Goal: Transaction & Acquisition: Obtain resource

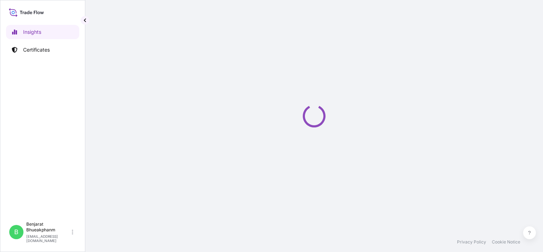
select select "2025"
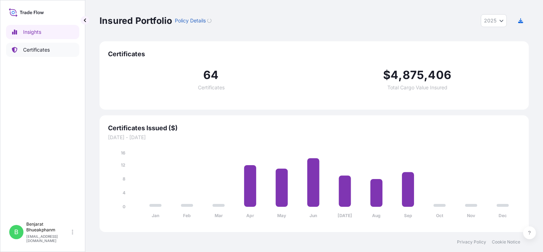
click at [49, 53] on p "Certificates" at bounding box center [36, 49] width 27 height 7
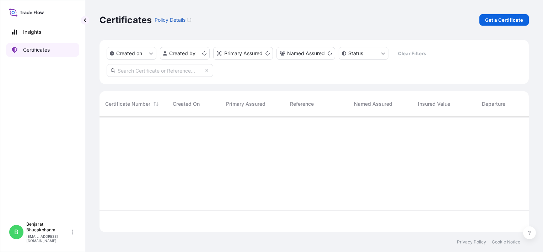
scroll to position [114, 424]
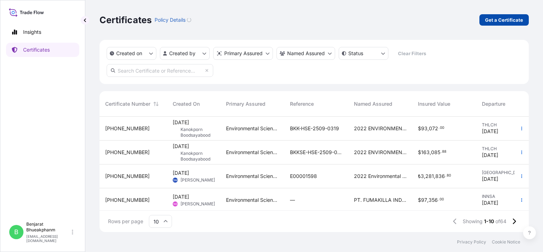
click at [508, 17] on p "Get a Certificate" at bounding box center [504, 19] width 38 height 7
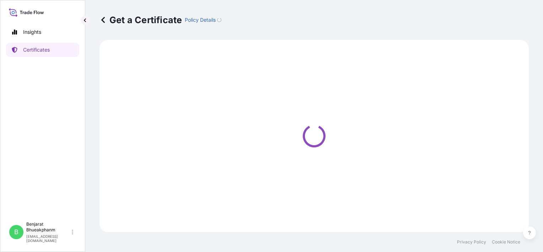
select select "Sea"
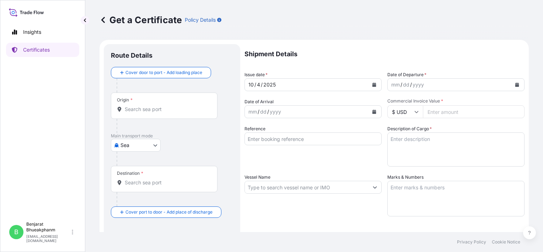
click at [165, 115] on div "Origin *" at bounding box center [164, 105] width 107 height 26
click at [165, 113] on input "Origin *" at bounding box center [167, 109] width 84 height 7
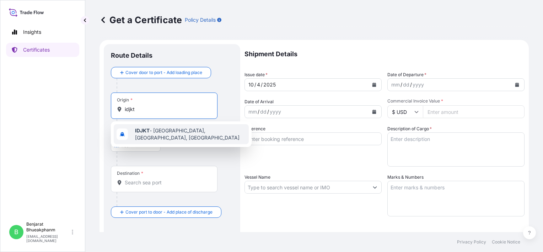
click at [147, 133] on b "IDJKT" at bounding box center [142, 130] width 15 height 6
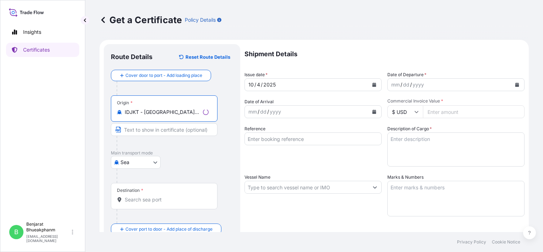
type input "IDJKT - [GEOGRAPHIC_DATA], [GEOGRAPHIC_DATA], [GEOGRAPHIC_DATA]"
click at [142, 202] on input "Destination *" at bounding box center [167, 199] width 84 height 7
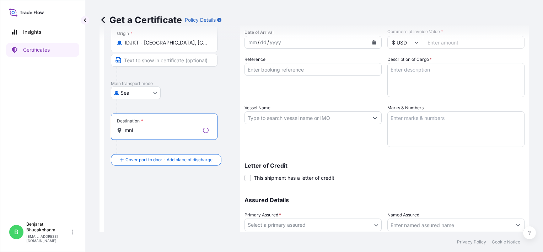
scroll to position [71, 0]
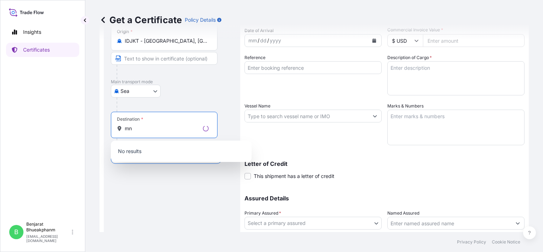
type input "m"
type input "p"
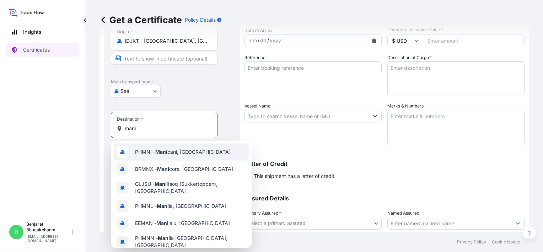
click at [178, 150] on span "PHMNI - Mani cani, [GEOGRAPHIC_DATA]" at bounding box center [183, 151] width 96 height 7
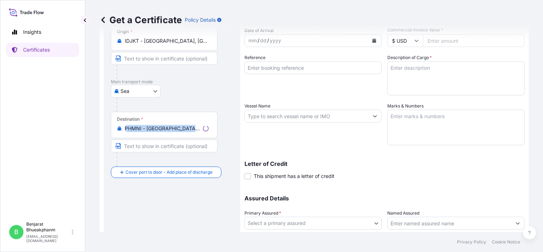
drag, startPoint x: 203, startPoint y: 131, endPoint x: 129, endPoint y: 132, distance: 73.9
click at [129, 132] on div "Destination * PHMNI - [GEOGRAPHIC_DATA], [GEOGRAPHIC_DATA]" at bounding box center [164, 125] width 107 height 26
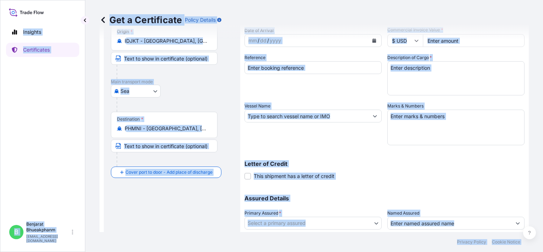
click at [181, 204] on div "Route Details Reset Route Details Cover door to port - Add loading place Place …" at bounding box center [172, 125] width 122 height 290
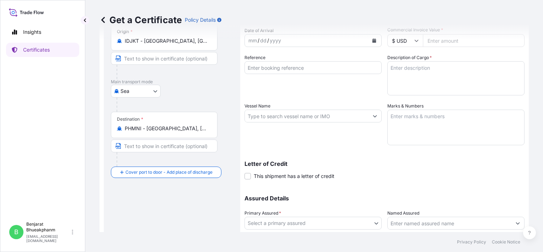
click at [188, 124] on div "Destination * PHMNI - [GEOGRAPHIC_DATA], [GEOGRAPHIC_DATA]" at bounding box center [164, 125] width 107 height 26
click at [188, 125] on input "PHMNI - [GEOGRAPHIC_DATA], [GEOGRAPHIC_DATA]" at bounding box center [167, 128] width 84 height 7
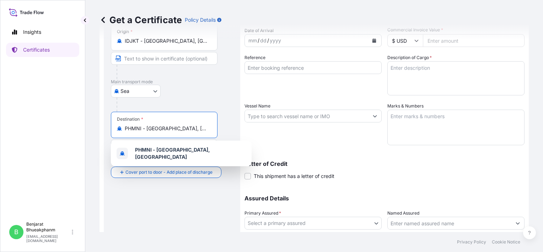
drag, startPoint x: 199, startPoint y: 127, endPoint x: 141, endPoint y: 128, distance: 58.3
click at [141, 128] on input "PHMNI - [GEOGRAPHIC_DATA], [GEOGRAPHIC_DATA]" at bounding box center [167, 128] width 84 height 7
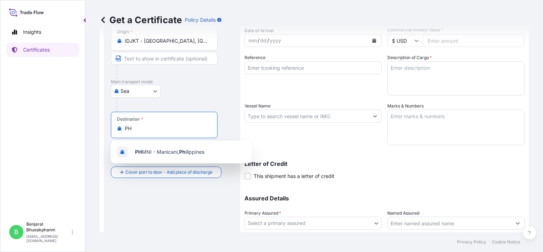
type input "P"
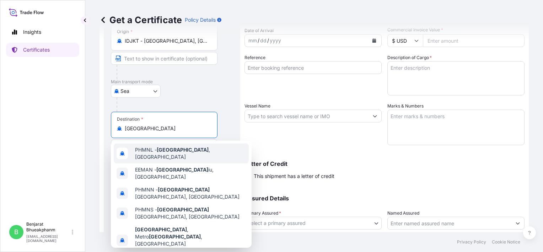
click at [160, 157] on div "PHMNL - [GEOGRAPHIC_DATA] , [GEOGRAPHIC_DATA]" at bounding box center [181, 153] width 135 height 20
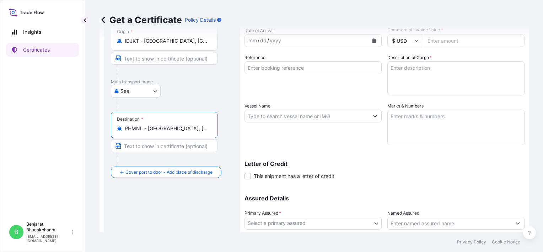
type input "PHMNL - [GEOGRAPHIC_DATA], [GEOGRAPHIC_DATA]"
click at [324, 45] on div "mm / dd / yyyy" at bounding box center [307, 40] width 124 height 13
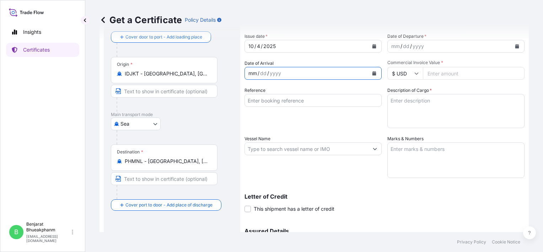
scroll to position [0, 0]
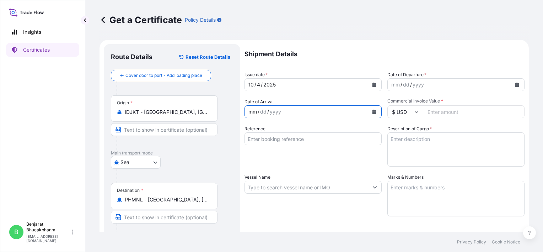
click at [515, 84] on icon "Calendar" at bounding box center [517, 84] width 4 height 4
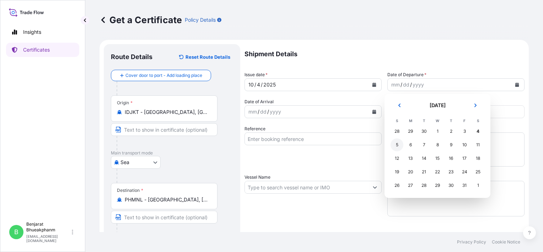
click at [396, 145] on div "5" at bounding box center [397, 144] width 13 height 13
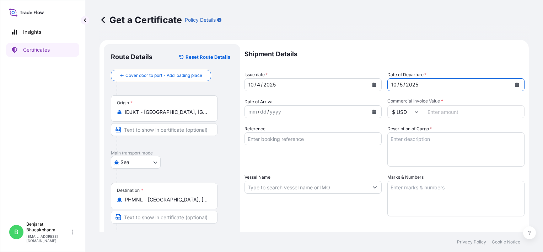
click at [370, 109] on button "Calendar" at bounding box center [373, 111] width 11 height 11
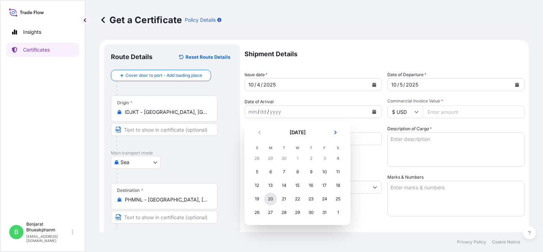
click at [267, 200] on div "20" at bounding box center [270, 198] width 13 height 13
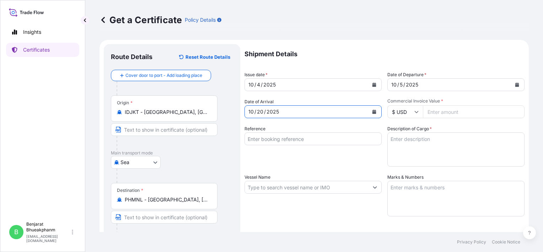
click at [448, 111] on input "Commercial Invoice Value *" at bounding box center [474, 111] width 102 height 13
click at [308, 142] on input "Reference" at bounding box center [312, 138] width 137 height 13
type input "BL number JKMNL0005085"
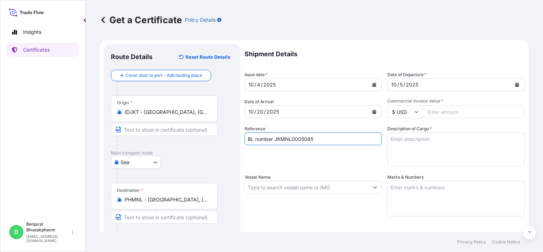
type input "36540.00"
click at [465, 149] on textarea "Description of Cargo *" at bounding box center [455, 149] width 137 height 34
click at [389, 154] on textarea "Description of Cargo *" at bounding box center [455, 149] width 137 height 34
paste textarea "84425281 RACUMIN RODENT BLOCK RB 100X100G BAG PH"
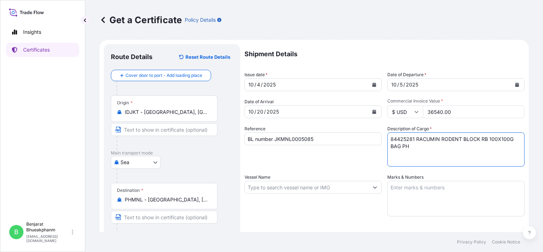
type textarea "84425281 RACUMIN RODENT BLOCK RB 100X100G BAG PH"
click at [308, 184] on input "Vessel Name" at bounding box center [307, 187] width 124 height 13
click at [301, 189] on input "Vessel Name" at bounding box center [307, 187] width 124 height 13
paste input "AS [PERSON_NAME]540N"
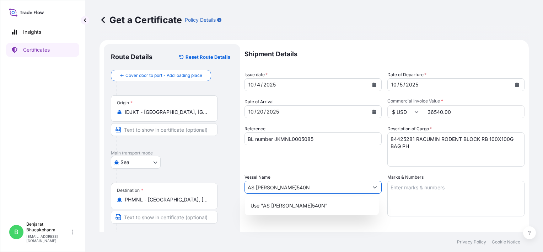
type input "AS [PERSON_NAME]540N"
click at [302, 229] on div "Letter of Credit This shipment has a letter of credit Letter of credit * Letter…" at bounding box center [384, 236] width 280 height 27
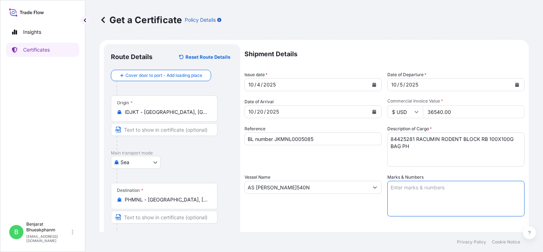
click at [421, 190] on textarea "Marks & Numbers" at bounding box center [455, 199] width 137 height 36
click at [429, 187] on textarea "Marks & Numbers" at bounding box center [455, 199] width 137 height 36
paste textarea "EARTH HOMECARE PRODUCTS ([GEOGRAPHIC_DATA]), INC. P/O. PO57 ROD-03-001.2 RACUMI…"
click at [388, 201] on textarea "EARTH HOMECARE PRODUCTS ([GEOGRAPHIC_DATA]), INC. P/O. PO57 ROD-03-001.2 RACUMI…" at bounding box center [455, 199] width 137 height 36
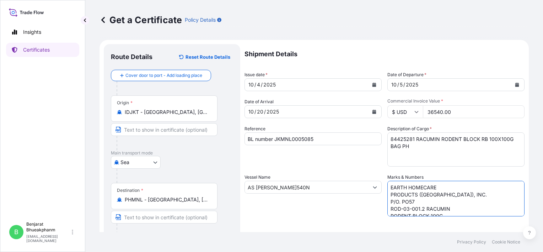
click at [388, 206] on textarea "EARTH HOMECARE PRODUCTS ([GEOGRAPHIC_DATA]), INC. P/O. PO57 ROD-03-001.2 RACUMI…" at bounding box center [455, 199] width 137 height 36
click at [387, 190] on textarea "EARTH HOMECARE PRODUCTS ([GEOGRAPHIC_DATA]), INC. P/O. PO57 ROD-03-001.2 RACUMI…" at bounding box center [455, 199] width 137 height 36
click at [387, 195] on textarea "EARTH HOMECARE PRODUCTS ([GEOGRAPHIC_DATA]), INC. P/O. PO57 ROD-03-001.2 RACUMI…" at bounding box center [455, 199] width 137 height 36
click at [388, 195] on textarea "EARTH HOMECARE PRODUCTS ([GEOGRAPHIC_DATA]),INC. P/O. PO57 ROD-03-001.2 RACUMIN…" at bounding box center [455, 199] width 137 height 36
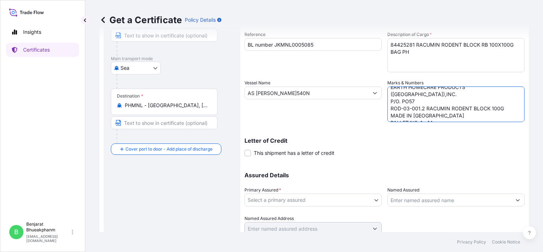
scroll to position [107, 0]
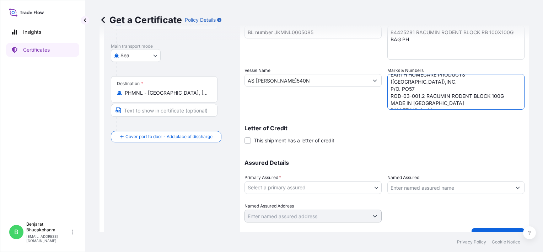
type textarea "EARTH HOMECARE PRODUCTS ([GEOGRAPHIC_DATA]),INC. P/O. PO57 ROD-03-001.2 RACUMIN…"
click at [287, 185] on body "Insights Certificates B Benjarat Bhueakphanm [EMAIL_ADDRESS][DOMAIN_NAME] Get a…" at bounding box center [271, 126] width 543 height 252
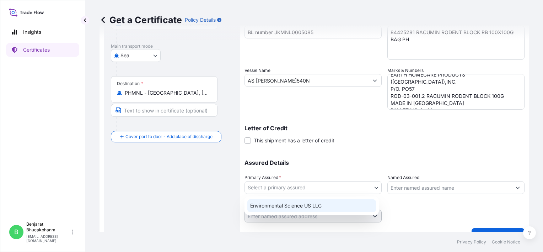
click at [286, 202] on div "Environmental Science US LLC" at bounding box center [311, 205] width 129 height 13
select select "32009"
click at [424, 181] on input "Named Assured" at bounding box center [450, 187] width 124 height 13
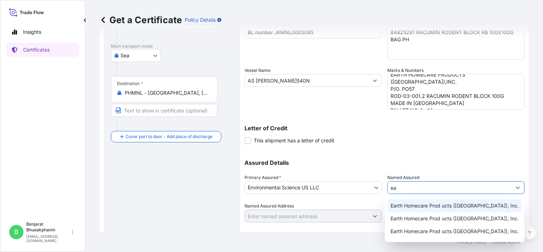
click at [415, 205] on span "Earth Homecare Prod ucts ([GEOGRAPHIC_DATA]), Inc." at bounding box center [455, 205] width 128 height 7
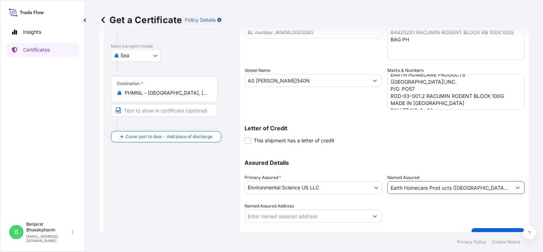
type input "Earth Homecare Prod ucts ([GEOGRAPHIC_DATA]), Inc."
click at [459, 146] on div "Shipment Details Issue date * [DATE] Date of Departure * [DATE] Date of Arrival…" at bounding box center [384, 79] width 280 height 285
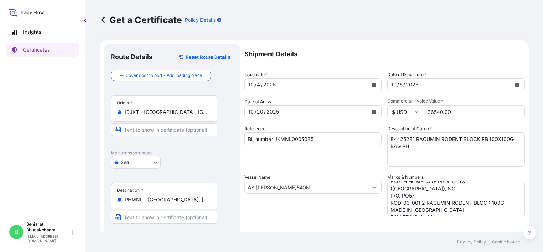
scroll to position [121, 0]
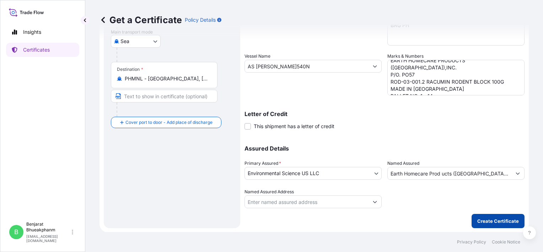
click at [488, 222] on p "Create Certificate" at bounding box center [498, 220] width 42 height 7
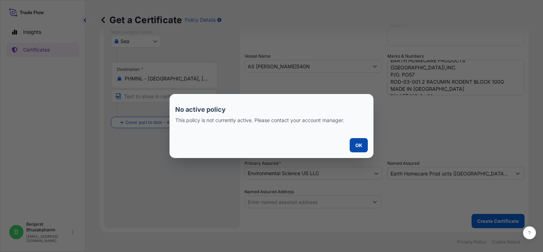
click at [355, 144] on p "OK" at bounding box center [358, 144] width 7 height 7
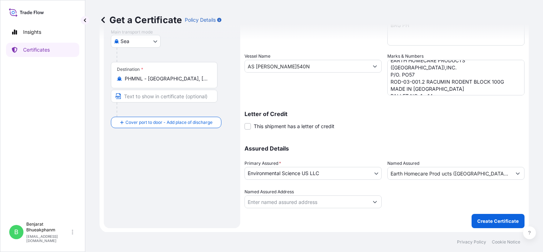
click at [428, 139] on div "Assured Details Primary Assured * Environmental Science US LLC Environmental Sc…" at bounding box center [384, 172] width 280 height 71
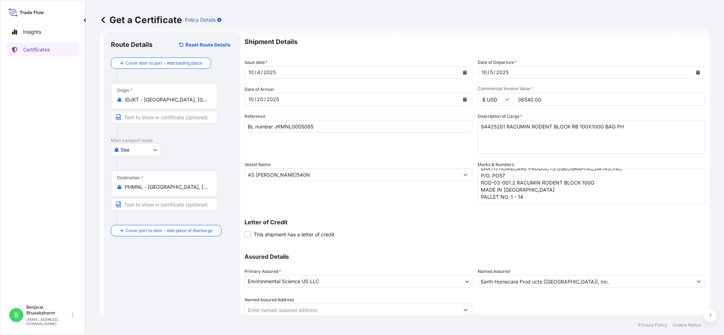
scroll to position [12, 0]
click at [432, 249] on div "Assured Details Primary Assured * Environmental Science US LLC Environmental Sc…" at bounding box center [474, 281] width 461 height 71
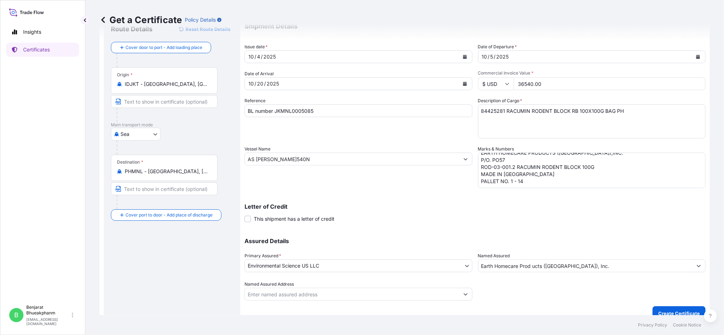
scroll to position [37, 0]
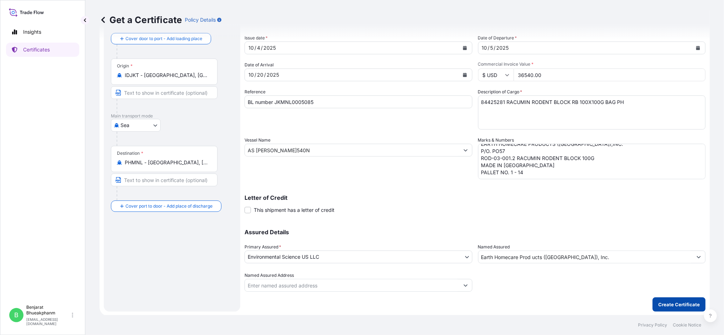
click at [543, 251] on p "Create Certificate" at bounding box center [679, 304] width 42 height 7
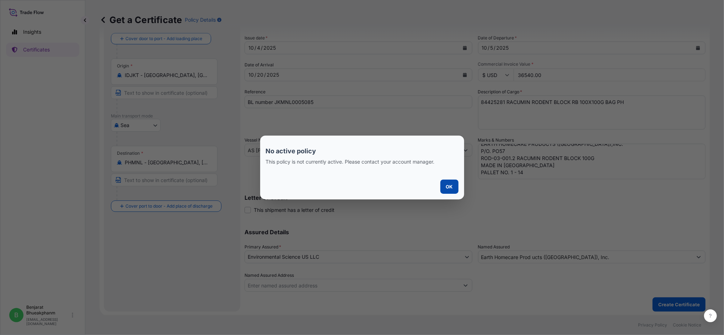
click at [446, 189] on p "OK" at bounding box center [449, 186] width 7 height 7
